Goal: Find specific page/section: Find specific page/section

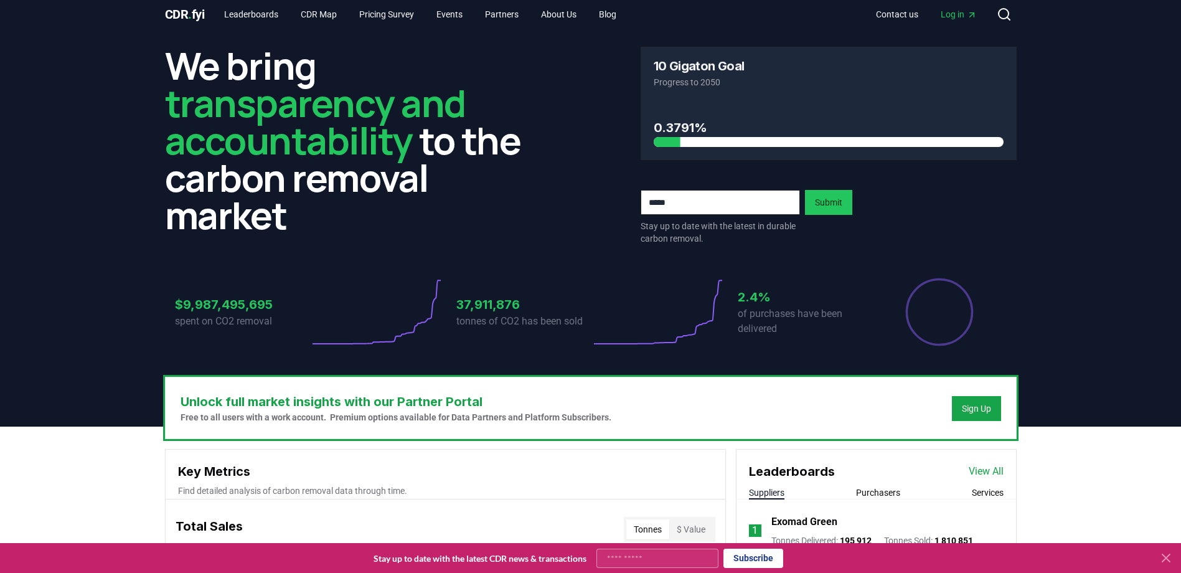
scroll to position [62, 0]
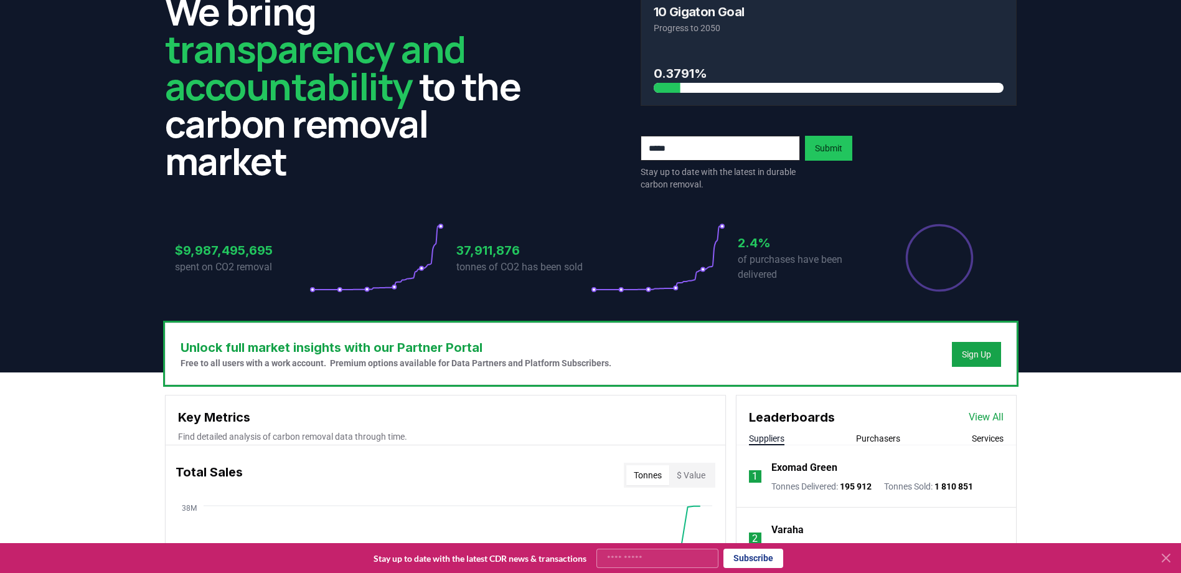
click at [987, 416] on link "View All" at bounding box center [986, 417] width 35 height 15
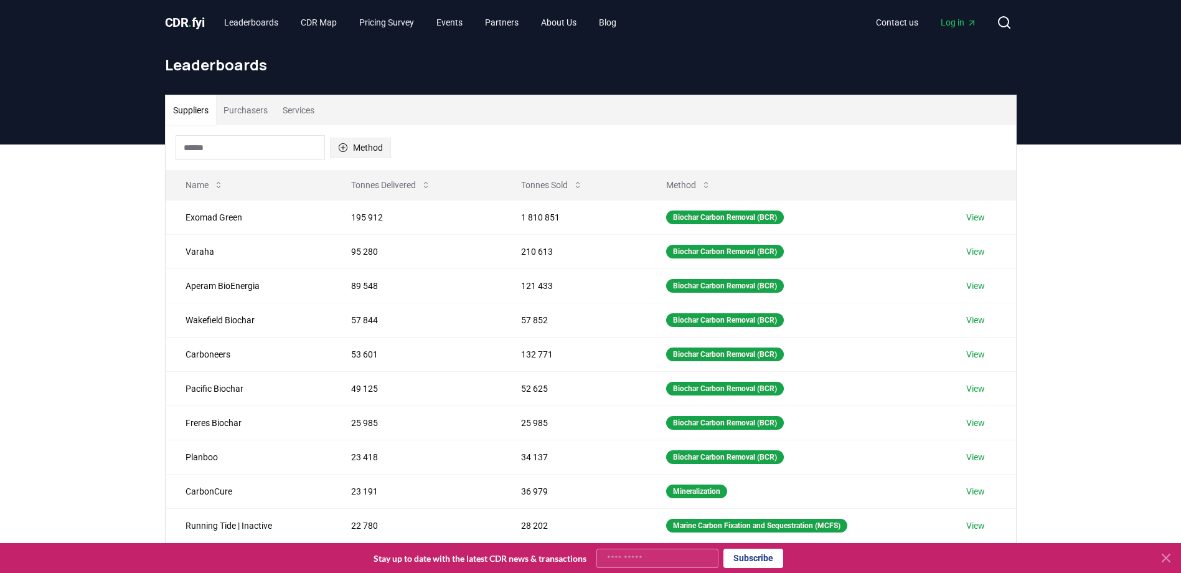
click at [349, 148] on button "Method" at bounding box center [360, 148] width 61 height 20
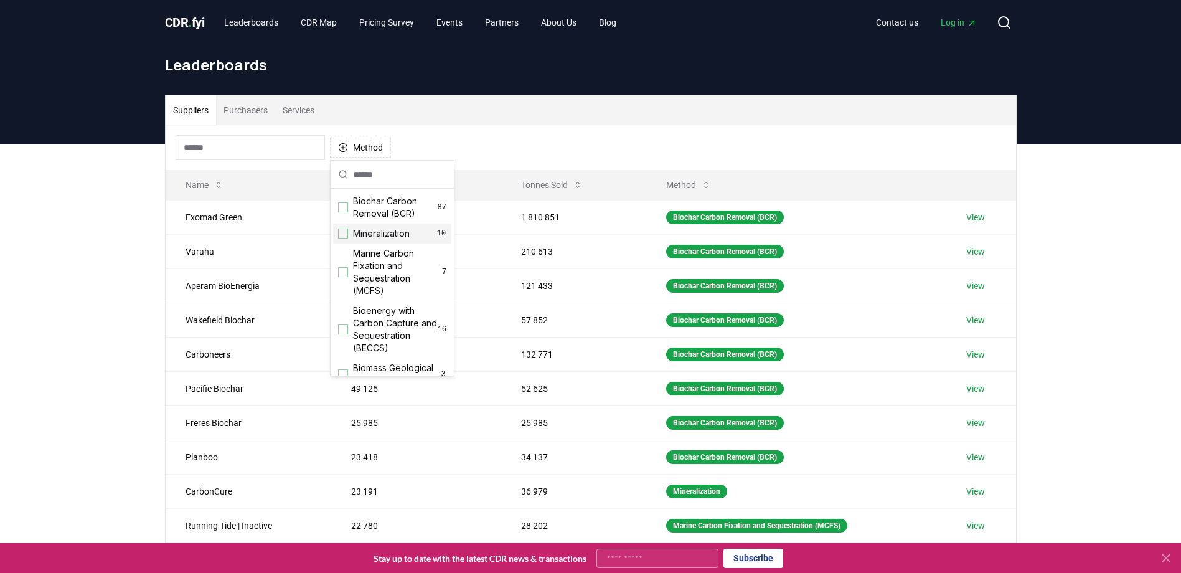
click at [344, 231] on div "Suggestions" at bounding box center [343, 233] width 10 height 10
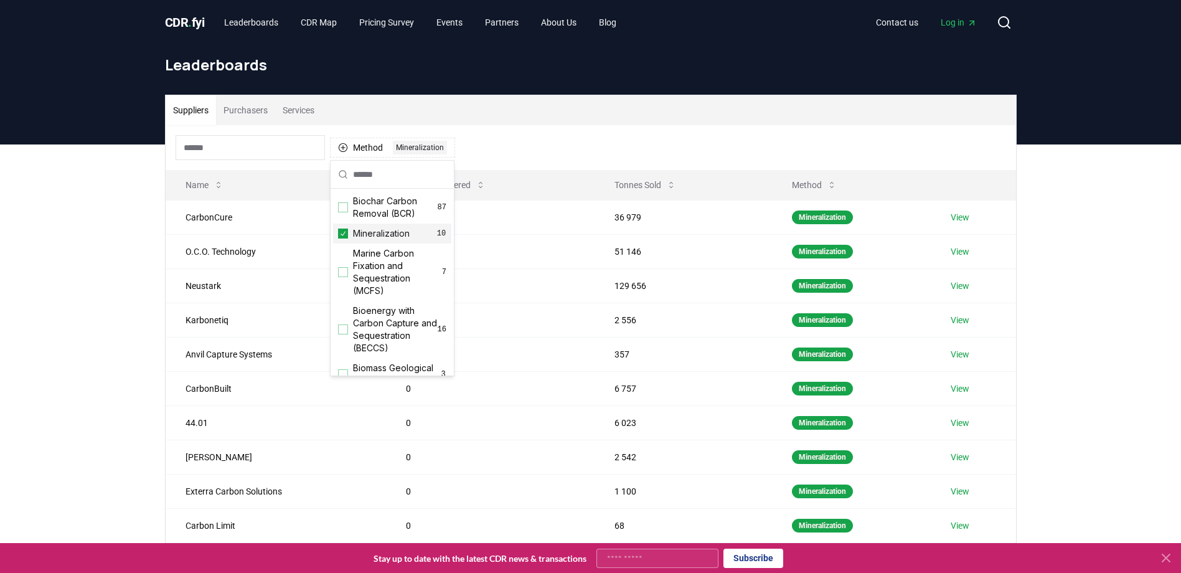
click at [133, 273] on div "Suppliers Purchasers Services Method 1 Mineralization Name Tonnes Delivered Ton…" at bounding box center [590, 393] width 1181 height 499
